Goal: Task Accomplishment & Management: Complete application form

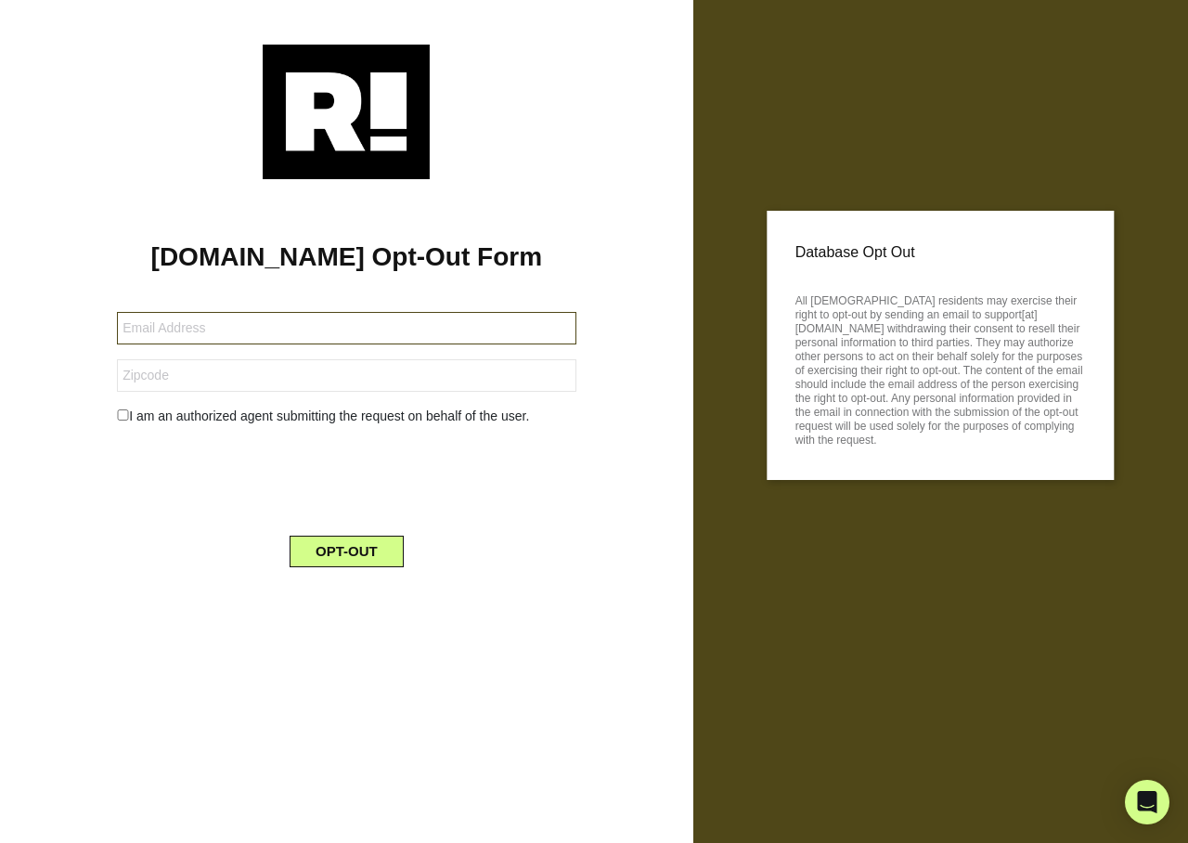
type input "[EMAIL_ADDRESS][PERSON_NAME][DOMAIN_NAME]"
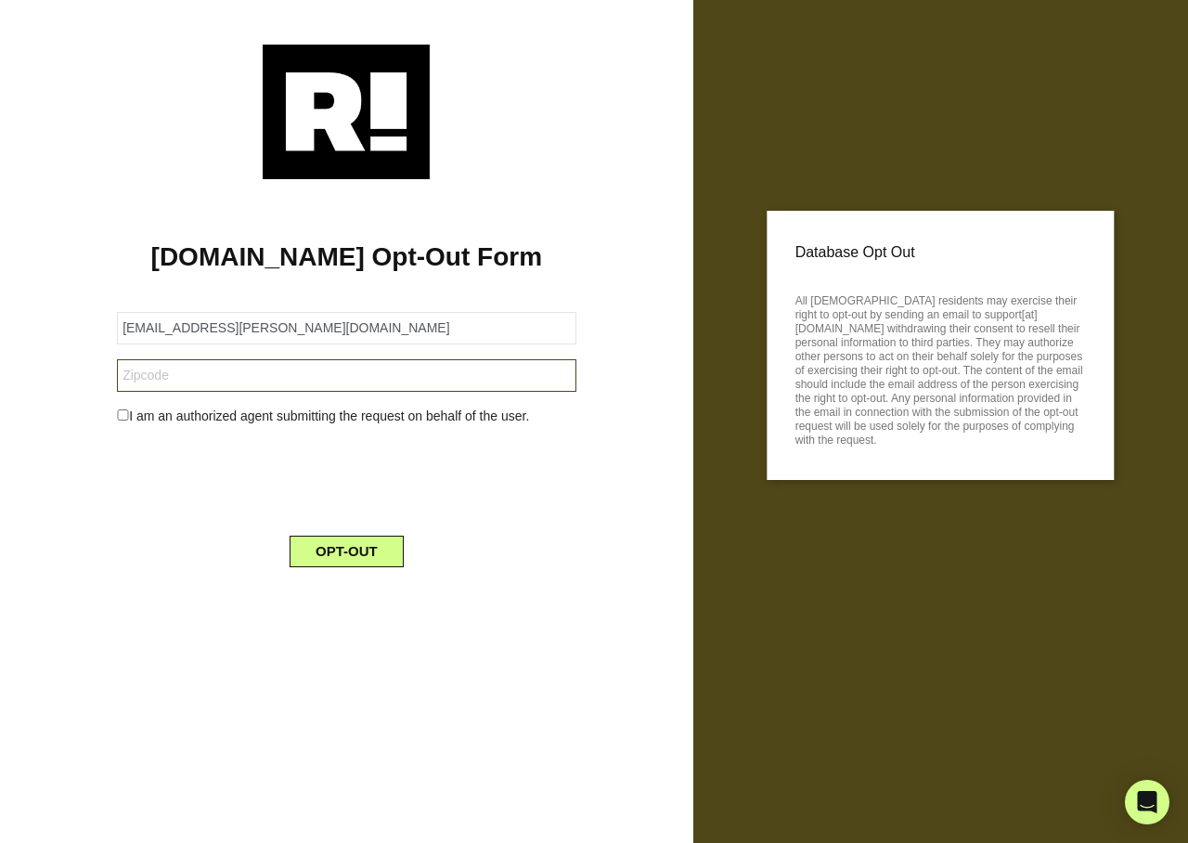
type input "11249"
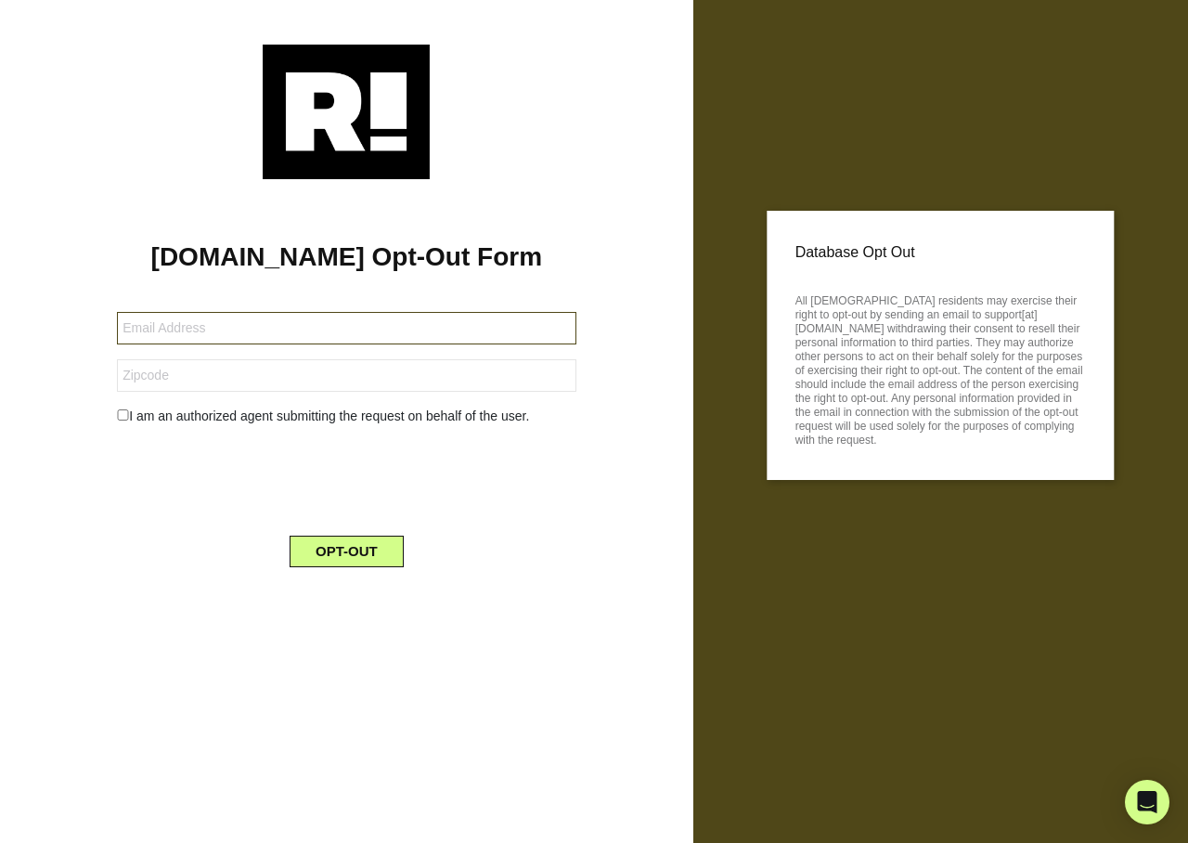
type input "[EMAIL_ADDRESS][PERSON_NAME][DOMAIN_NAME]"
type input "11249"
type input "[EMAIL_ADDRESS][PERSON_NAME][DOMAIN_NAME]"
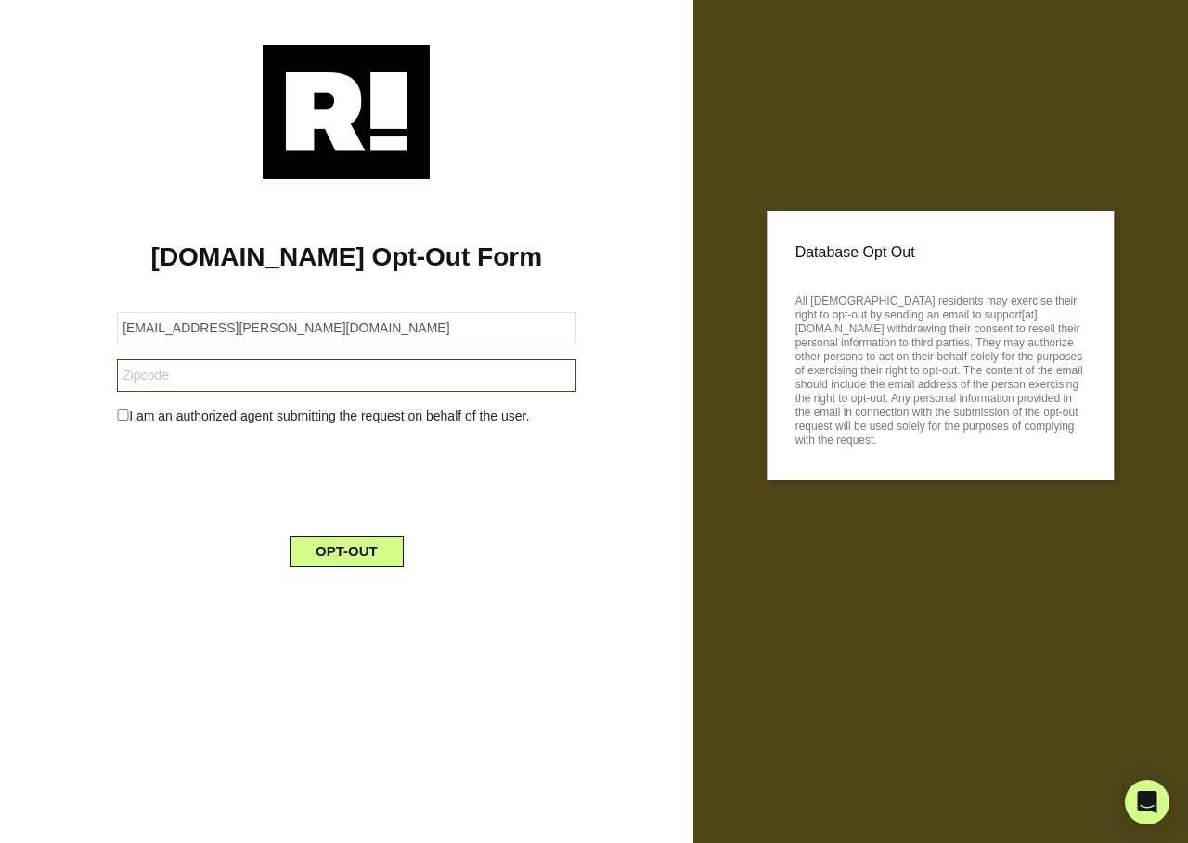
type input "11249"
